Goal: Task Accomplishment & Management: Complete application form

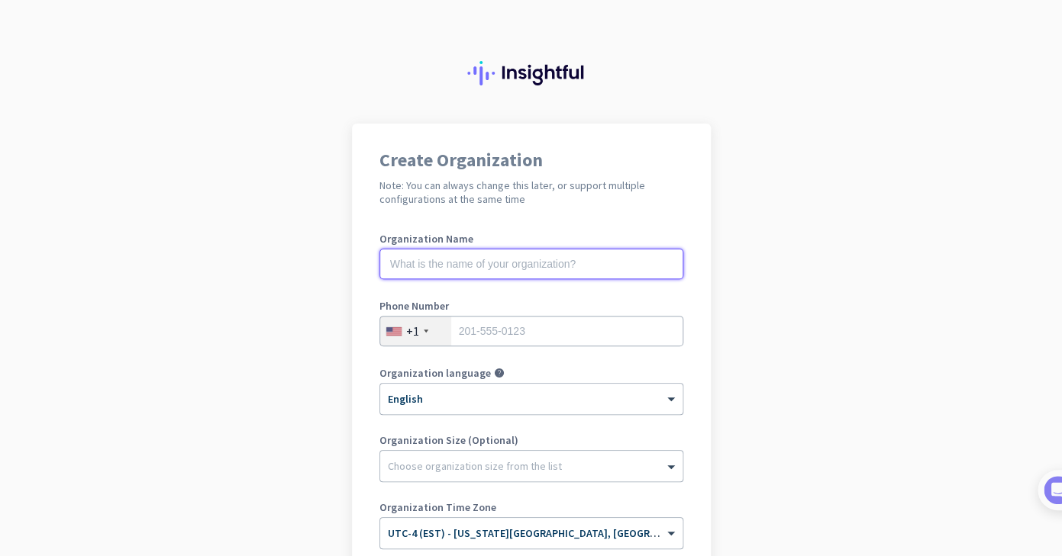
click at [396, 260] on input "text" at bounding box center [531, 264] width 304 height 31
type input "Cortne"
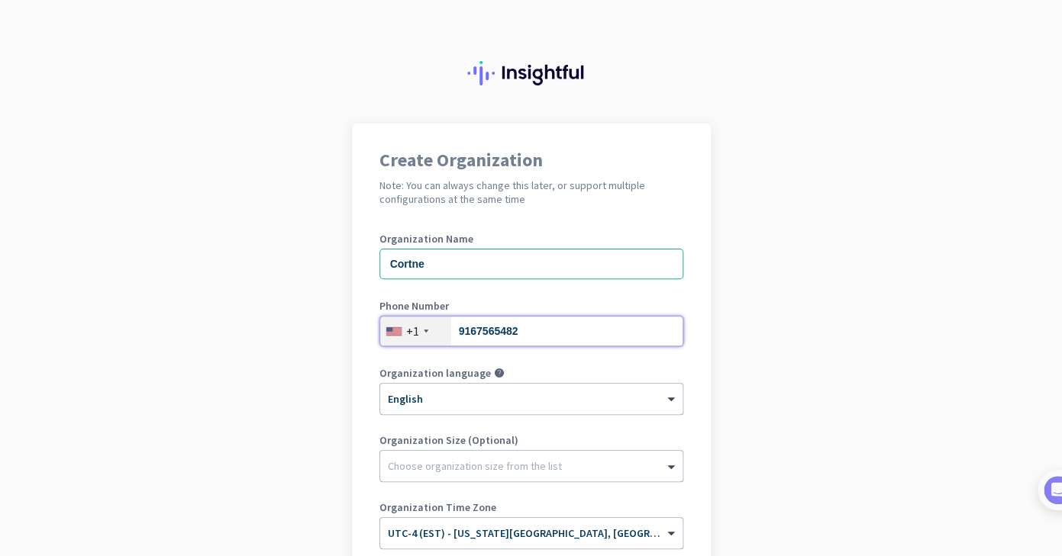
type input "9167565482"
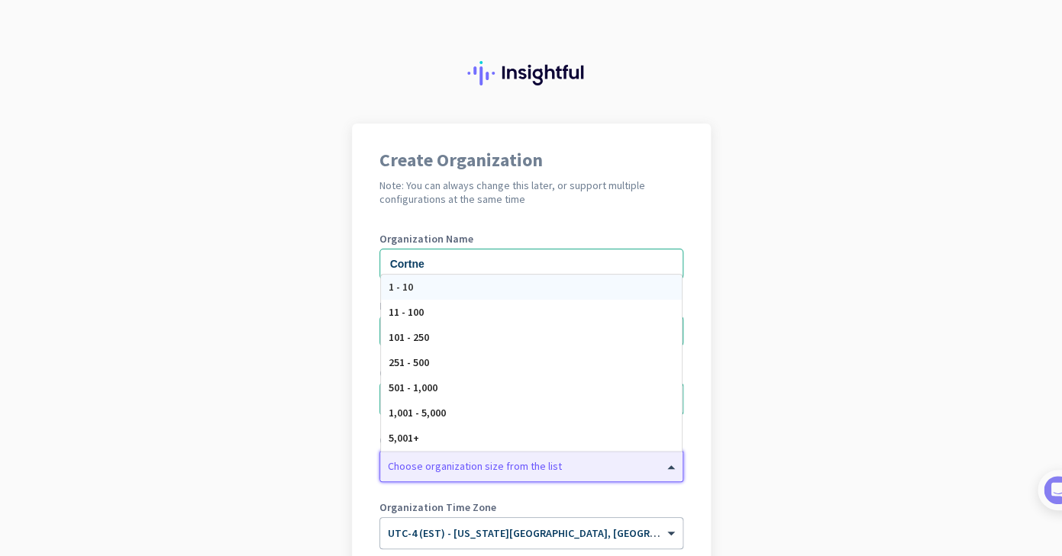
click at [434, 466] on div at bounding box center [531, 462] width 302 height 15
click at [322, 337] on app-onboarding-organization "Create Organization Note: You can always change this later, or support multiple…" at bounding box center [531, 454] width 1062 height 661
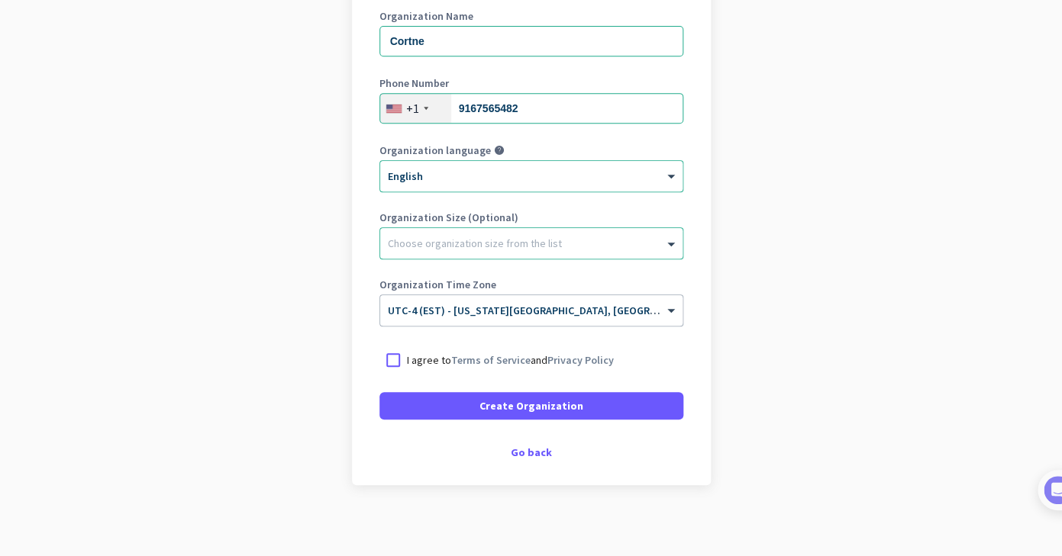
scroll to position [228, 0]
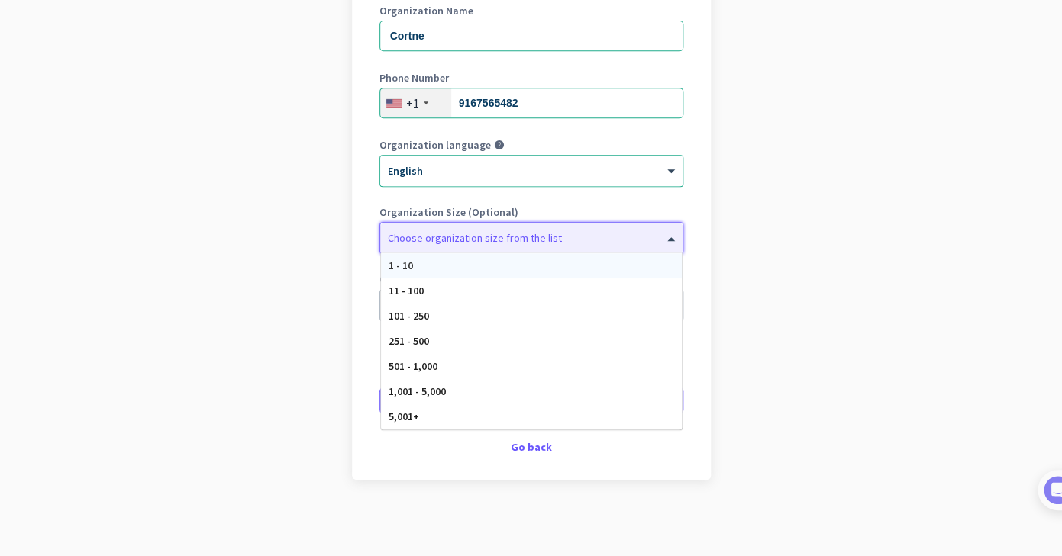
click at [436, 239] on div at bounding box center [531, 234] width 302 height 15
click at [425, 258] on div "1 - 10" at bounding box center [531, 265] width 301 height 25
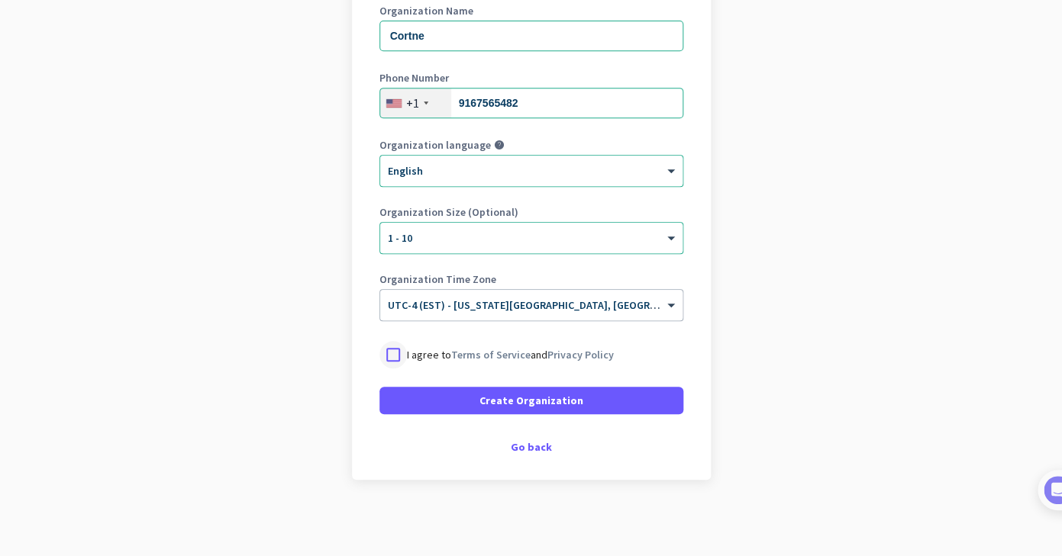
click at [392, 351] on div at bounding box center [392, 354] width 27 height 27
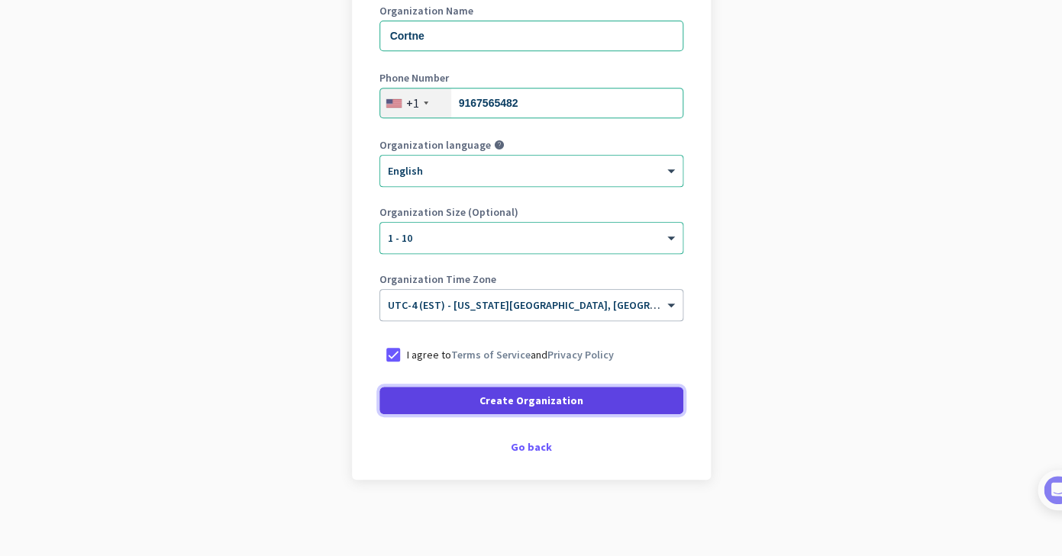
click at [417, 402] on span at bounding box center [531, 400] width 304 height 37
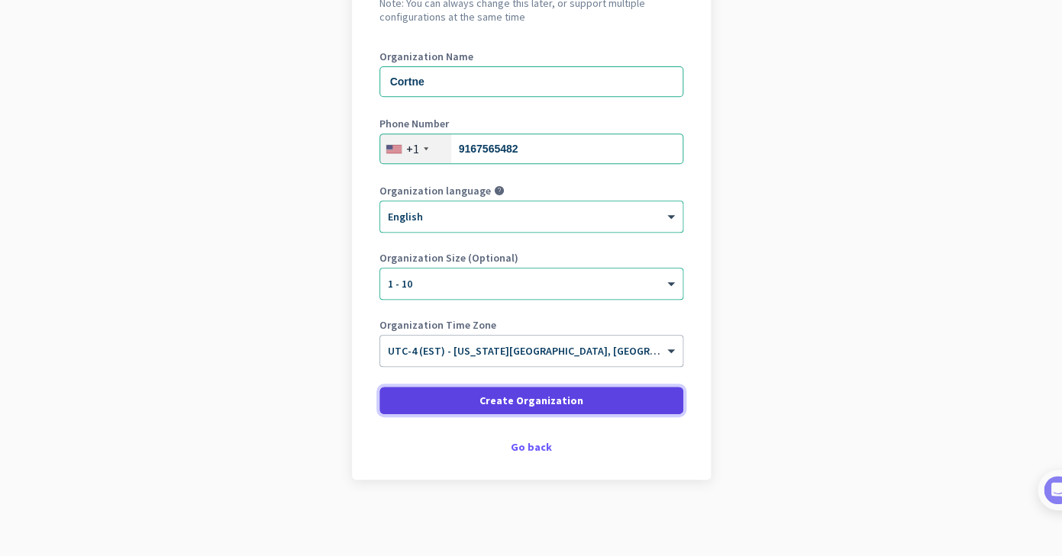
scroll to position [182, 0]
